Goal: Find contact information: Find contact information

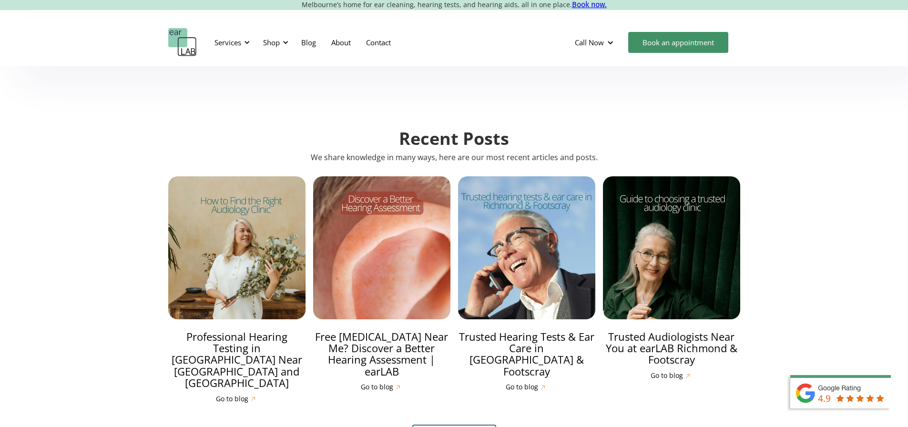
scroll to position [2382, 0]
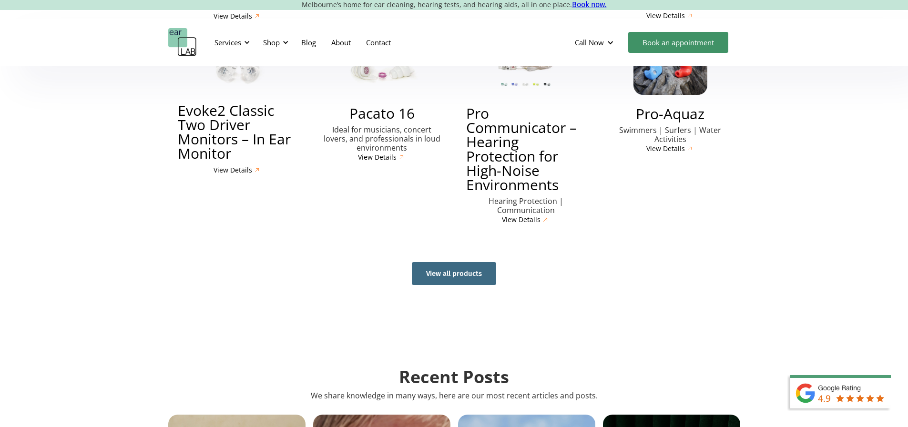
click at [484, 262] on link "View all products" at bounding box center [454, 273] width 84 height 23
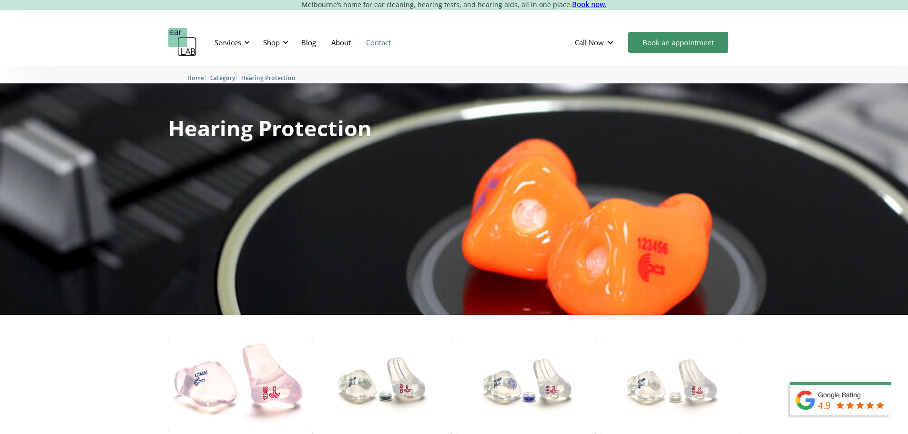
click at [386, 41] on link "Contact" at bounding box center [378, 43] width 40 height 28
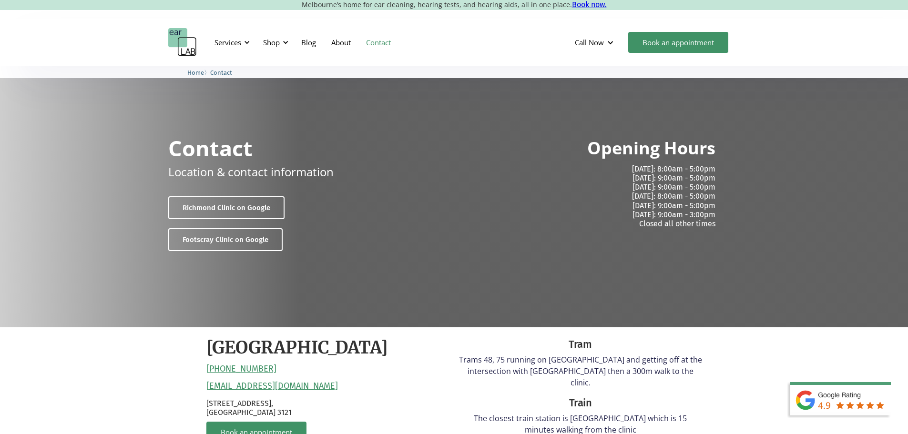
click at [381, 45] on link "Contact" at bounding box center [378, 43] width 40 height 28
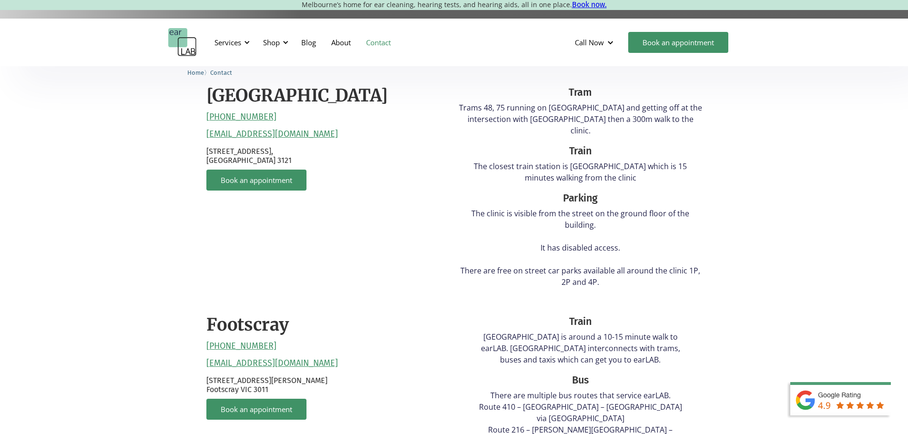
scroll to position [238, 0]
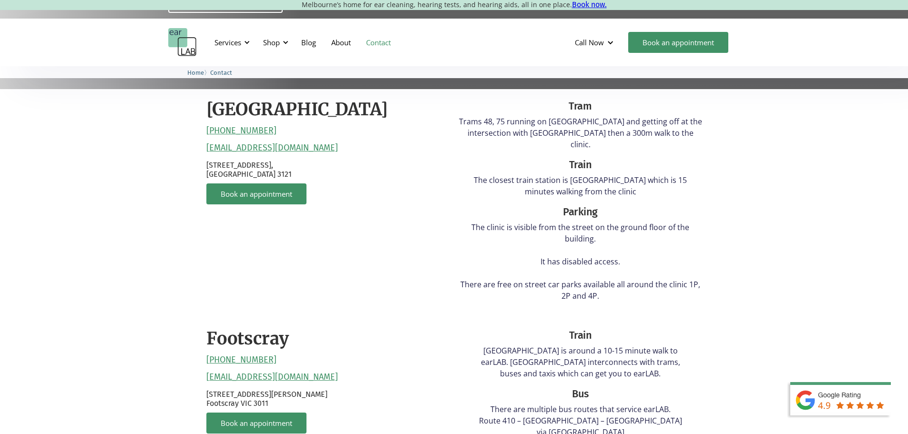
click at [213, 162] on p "132 Burnley Street, Richmond VIC 3121" at bounding box center [327, 170] width 243 height 18
drag, startPoint x: 213, startPoint y: 162, endPoint x: 280, endPoint y: 167, distance: 66.9
click at [280, 167] on p "132 Burnley Street, Richmond VIC 3121" at bounding box center [327, 170] width 243 height 18
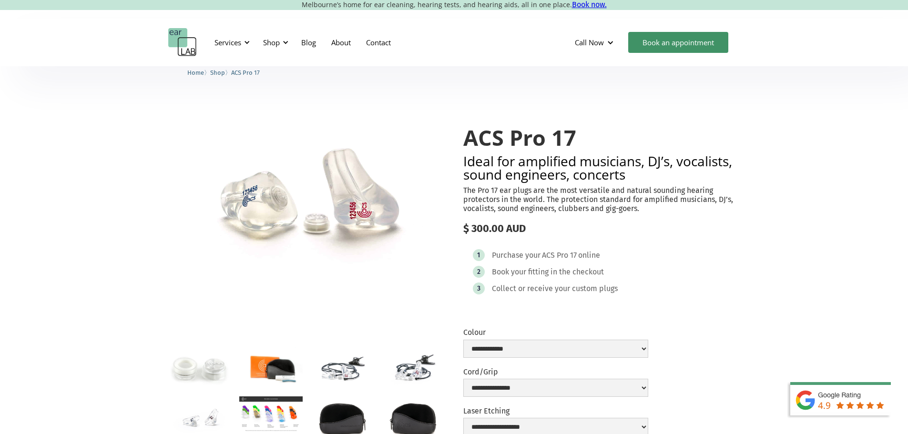
click at [580, 2] on link "Book now." at bounding box center [589, 4] width 35 height 9
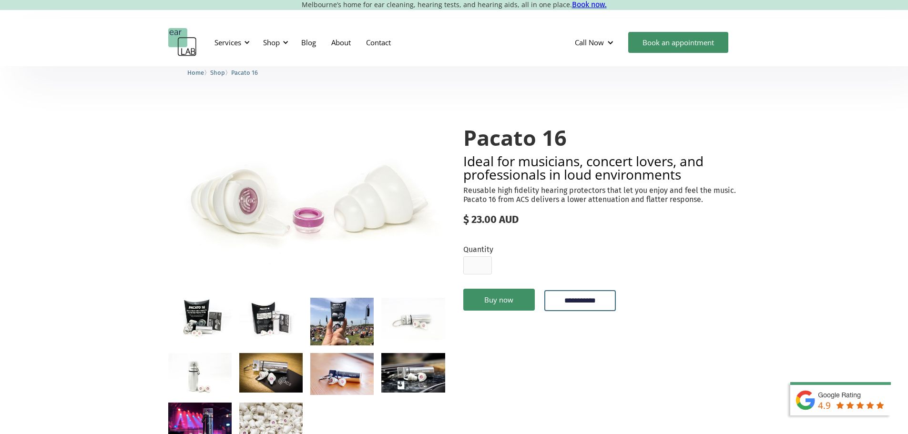
click at [334, 326] on img "open lightbox" at bounding box center [341, 322] width 63 height 48
click at [494, 138] on h1 "Pacato 16" at bounding box center [601, 138] width 277 height 24
drag, startPoint x: 494, startPoint y: 138, endPoint x: 556, endPoint y: 136, distance: 62.4
click at [557, 136] on h1 "Pacato 16" at bounding box center [601, 138] width 277 height 24
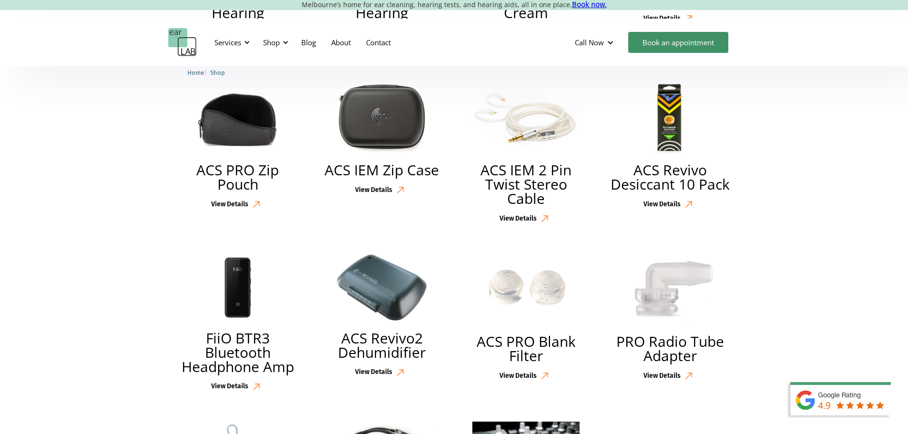
scroll to position [2239, 0]
